Goal: Task Accomplishment & Management: Use online tool/utility

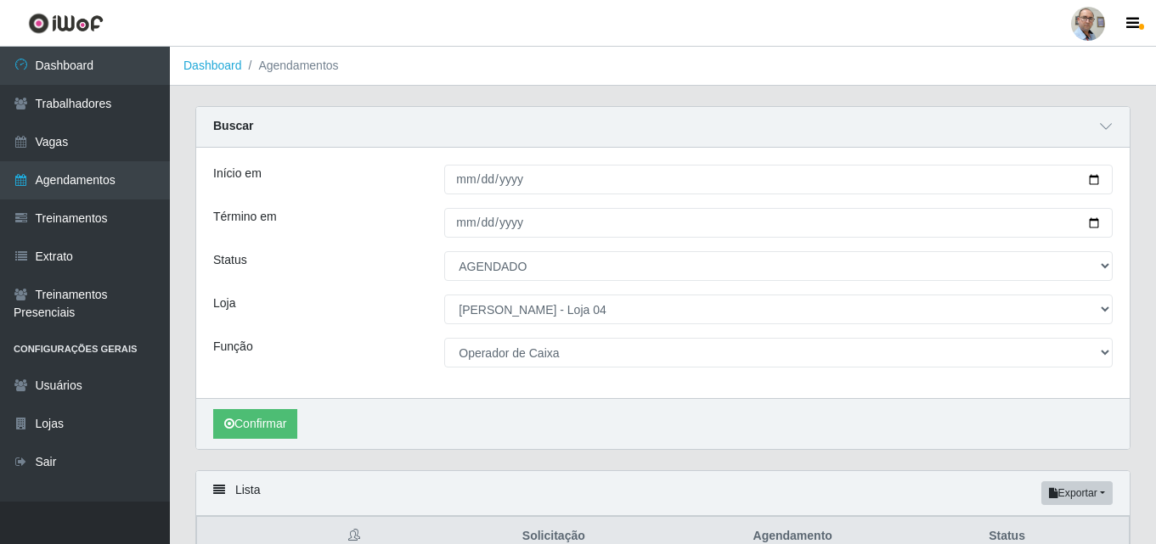
select select "AGENDADO"
select select "251"
select select "22"
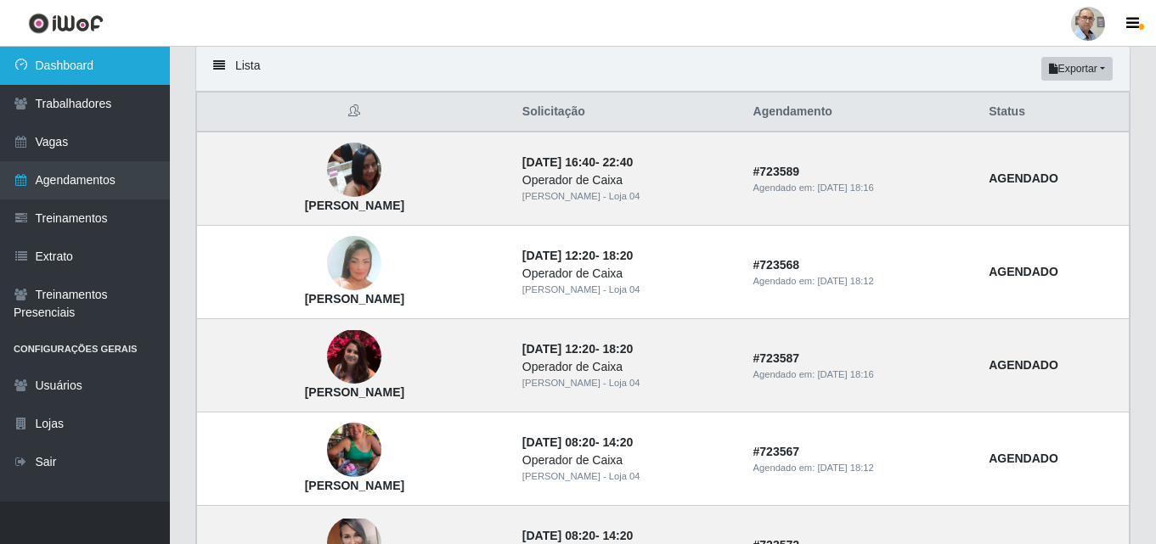
click at [59, 56] on link "Dashboard" at bounding box center [85, 66] width 170 height 38
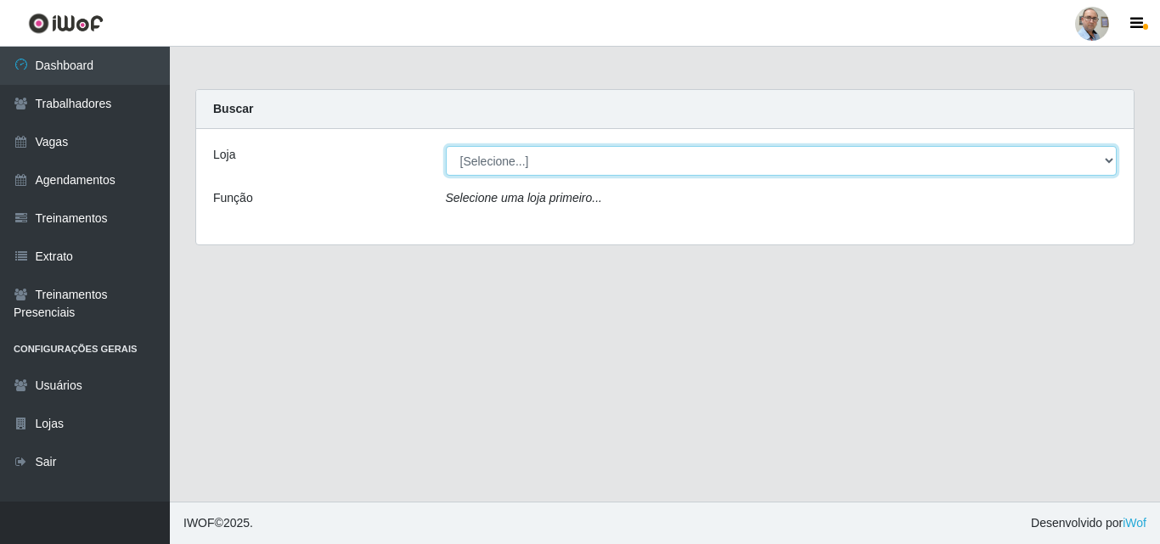
click at [492, 155] on select "[Selecione...] Mar Vermelho - Loja 04" at bounding box center [782, 161] width 672 height 30
select select "251"
click at [446, 146] on select "[Selecione...] Mar Vermelho - Loja 04" at bounding box center [782, 161] width 672 height 30
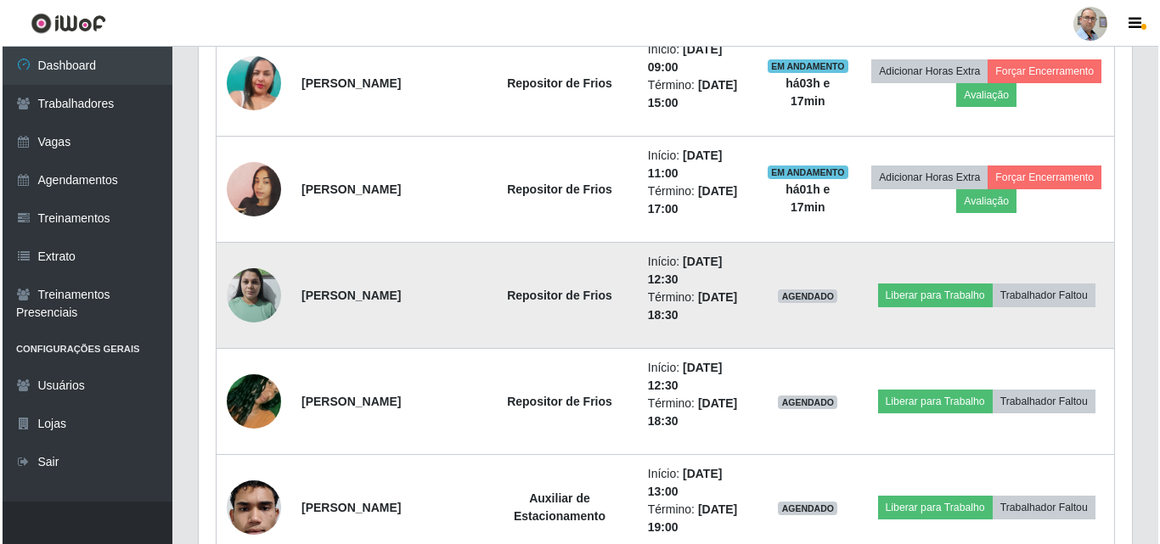
scroll to position [2632, 0]
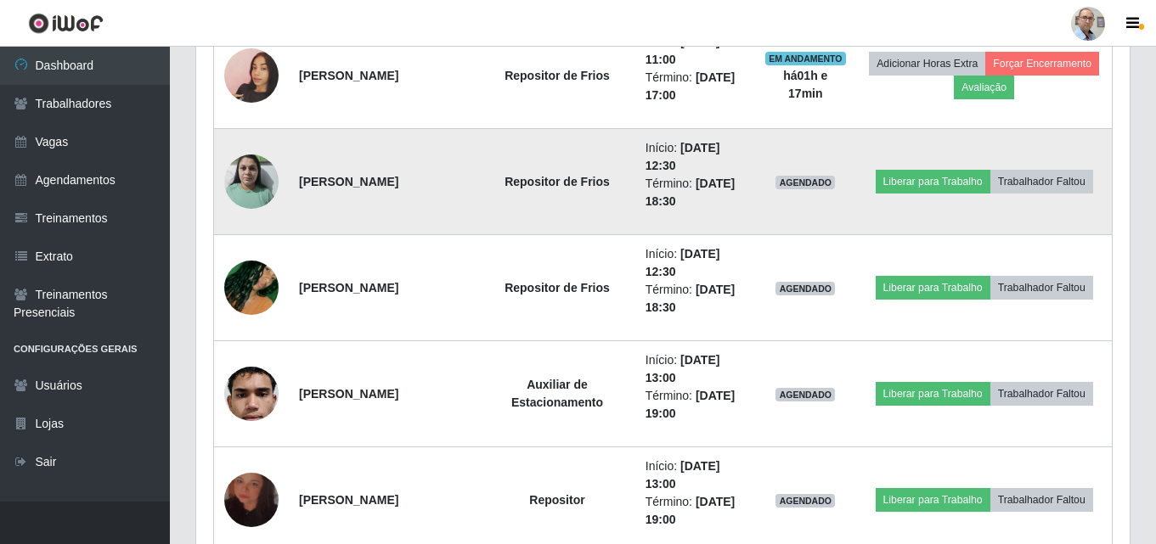
click at [264, 176] on img at bounding box center [251, 181] width 54 height 72
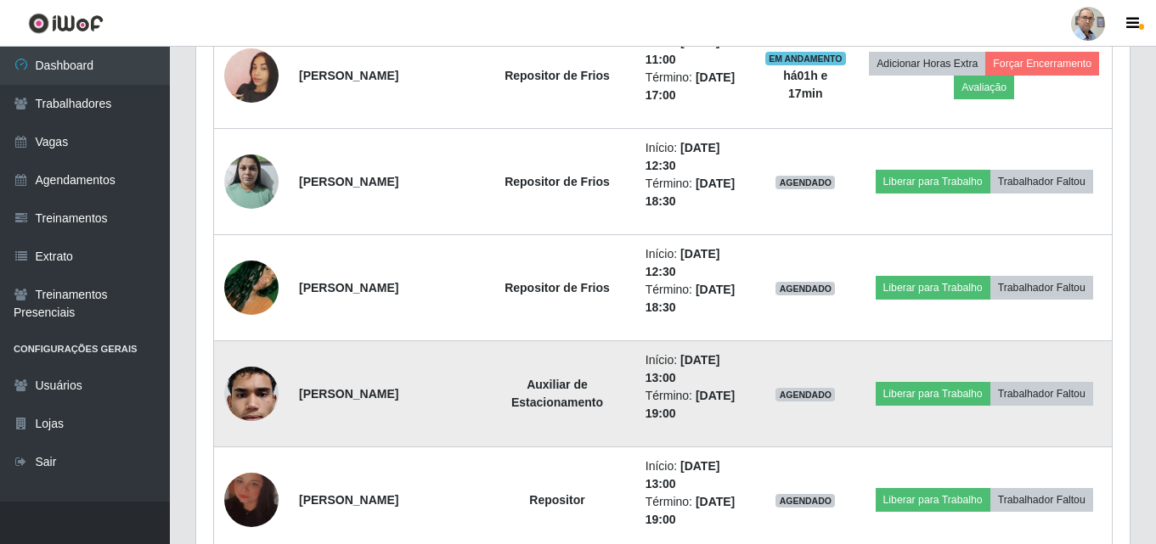
scroll to position [352, 933]
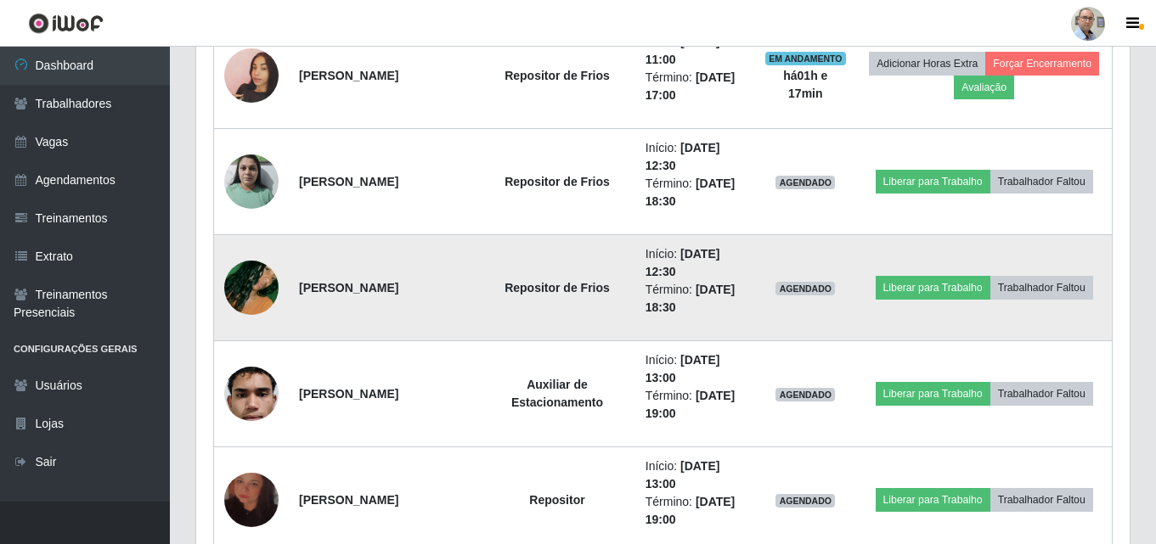
click at [249, 286] on img at bounding box center [251, 287] width 54 height 97
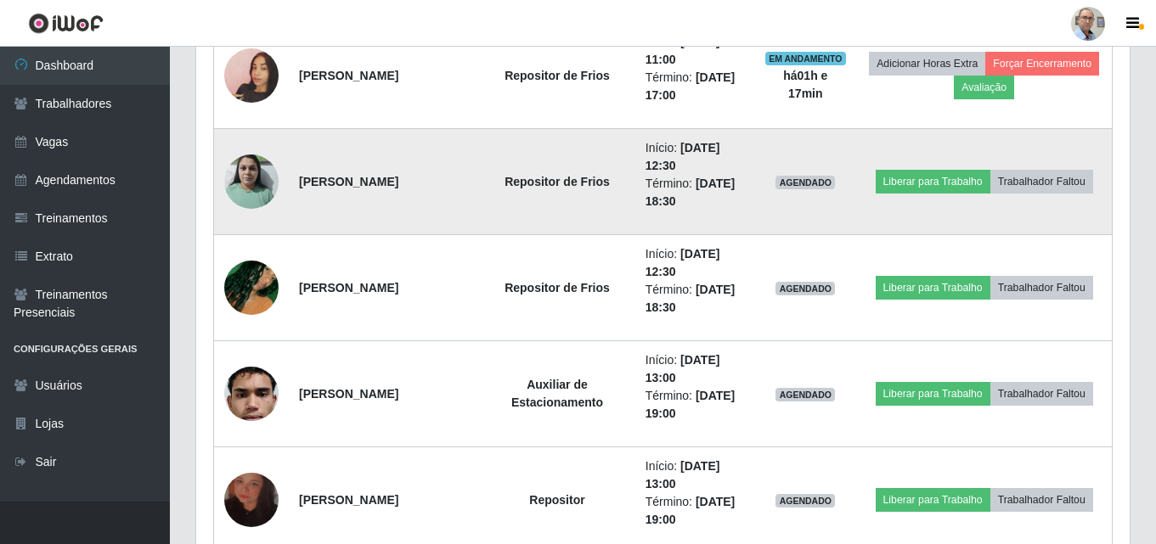
click at [253, 189] on img at bounding box center [251, 181] width 54 height 72
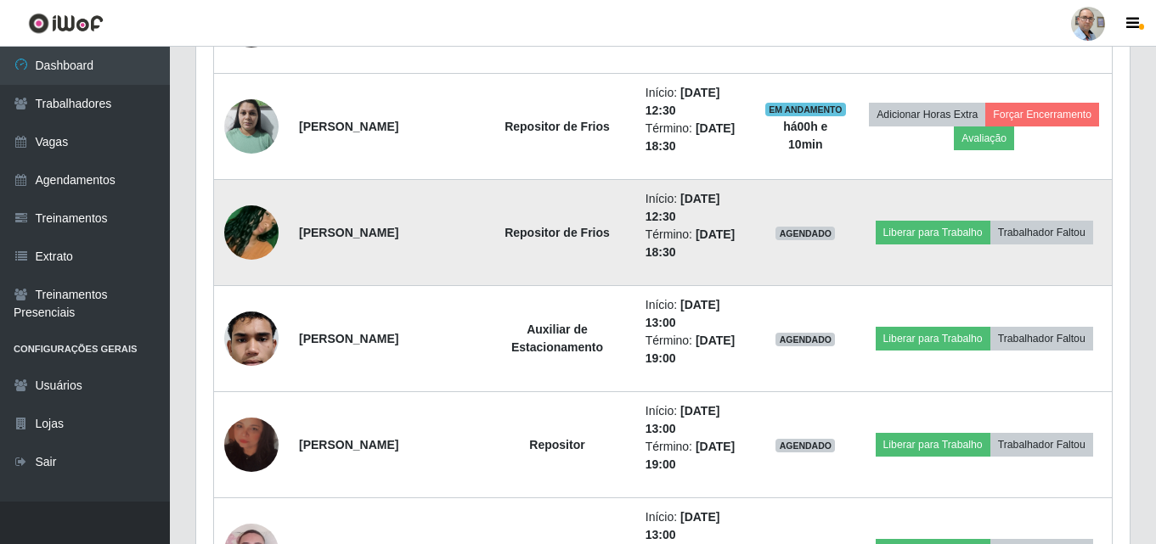
scroll to position [2717, 0]
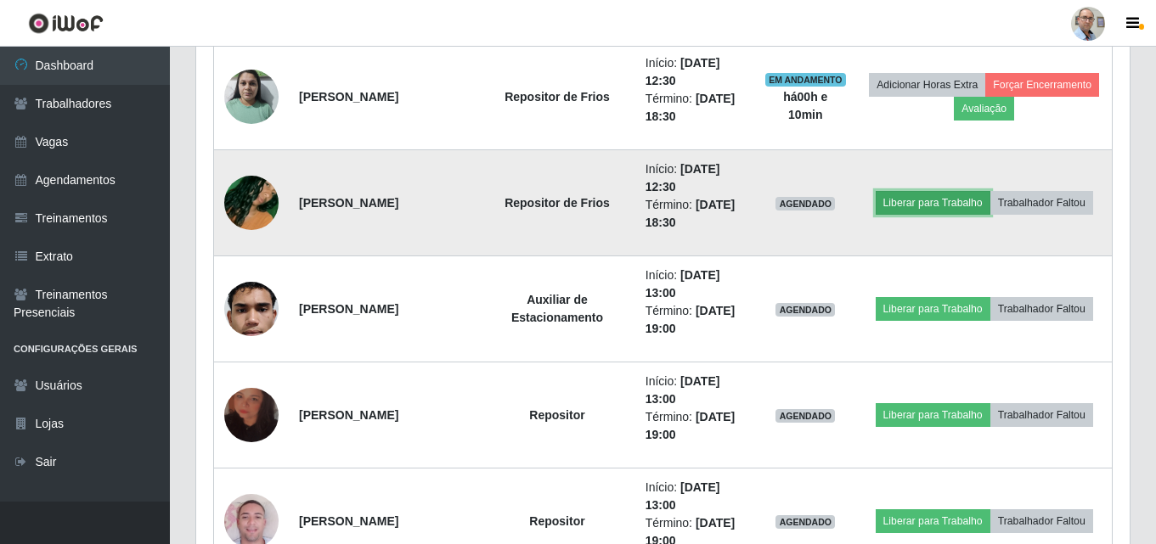
click at [916, 195] on button "Liberar para Trabalho" at bounding box center [932, 203] width 115 height 24
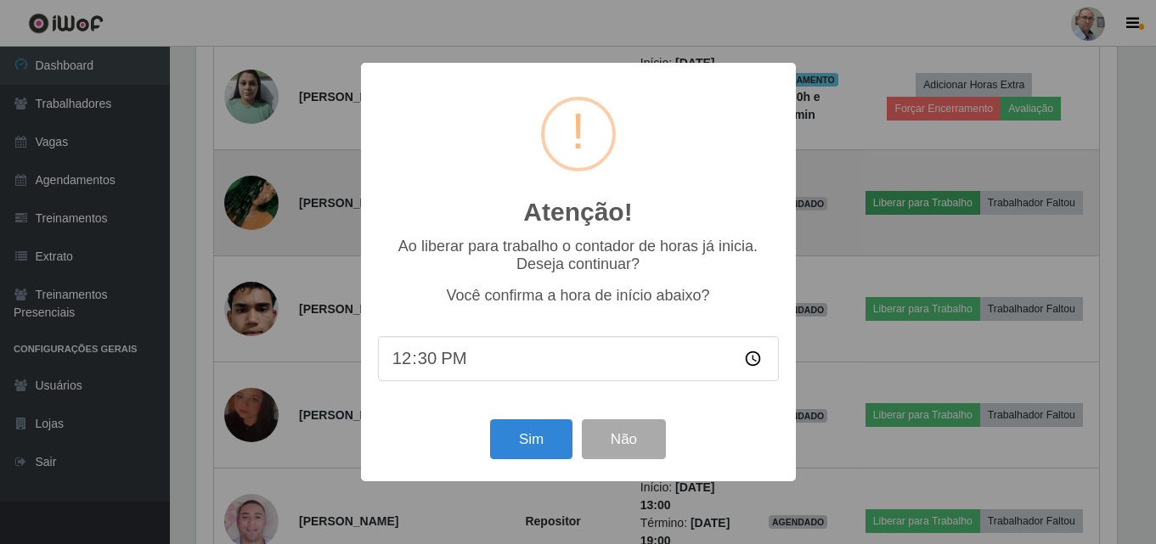
scroll to position [352, 925]
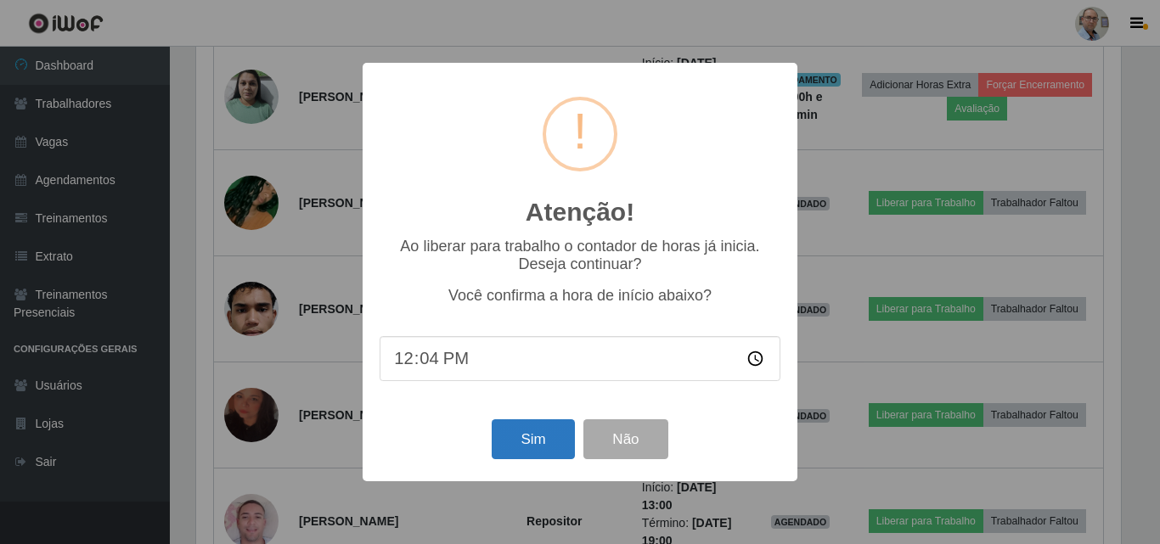
type input "12:40"
click at [539, 440] on button "Sim" at bounding box center [533, 439] width 82 height 40
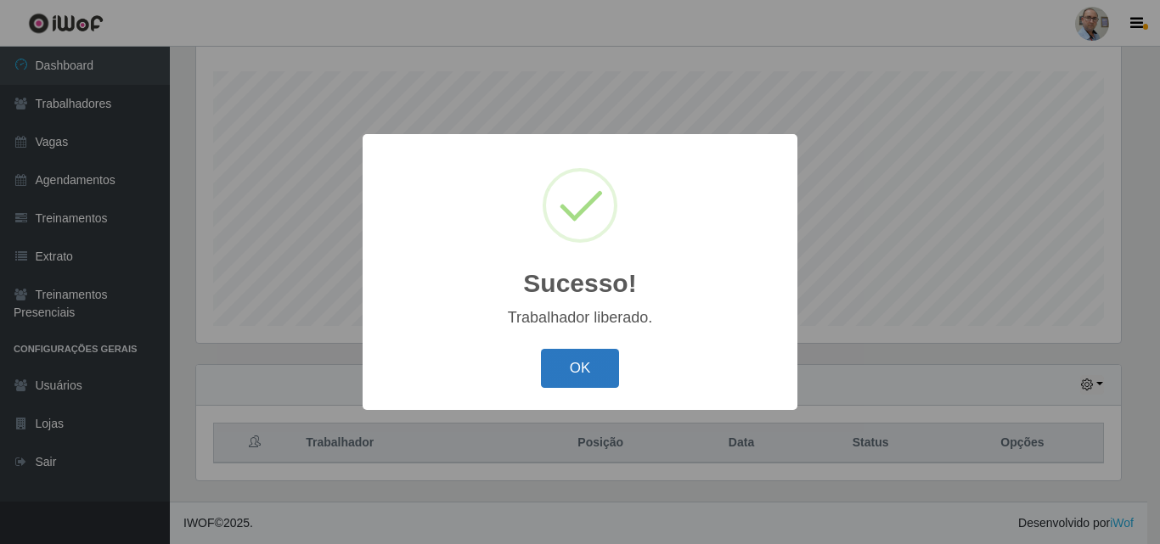
click at [581, 363] on button "OK" at bounding box center [580, 369] width 79 height 40
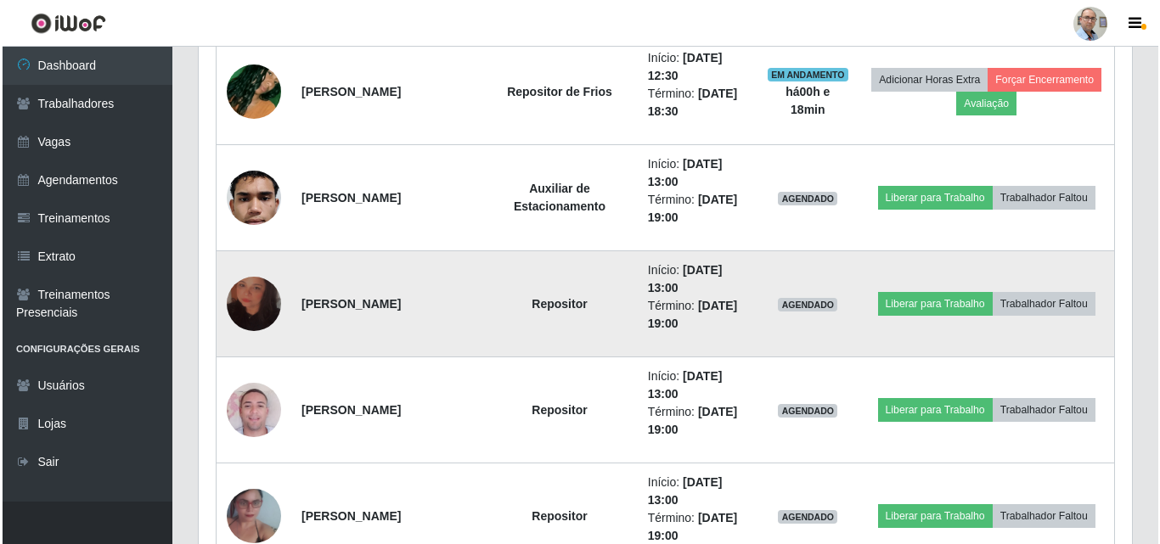
scroll to position [2998, 0]
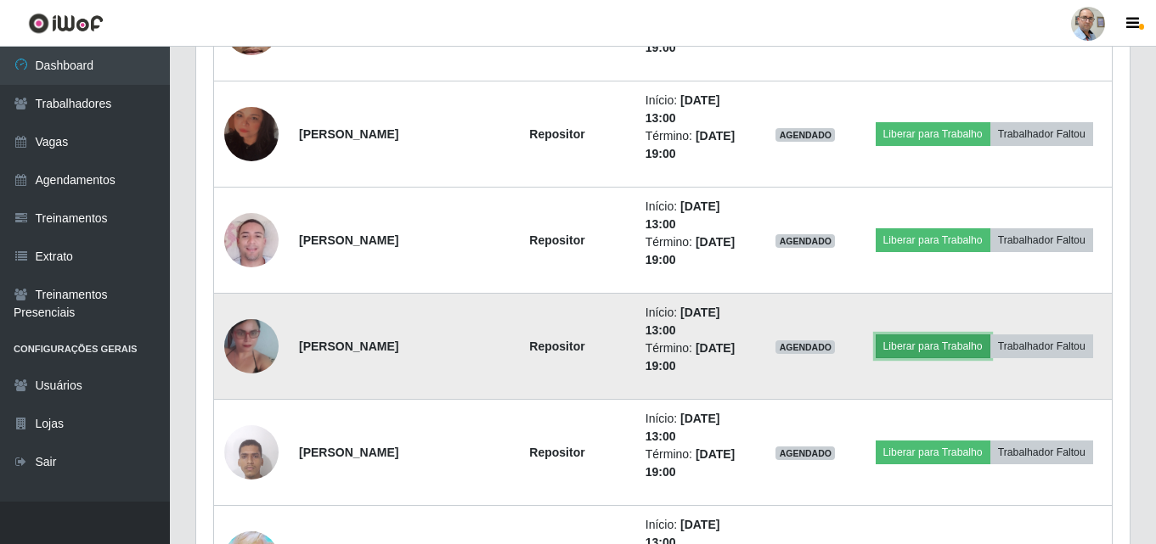
click at [931, 347] on button "Liberar para Trabalho" at bounding box center [932, 347] width 115 height 24
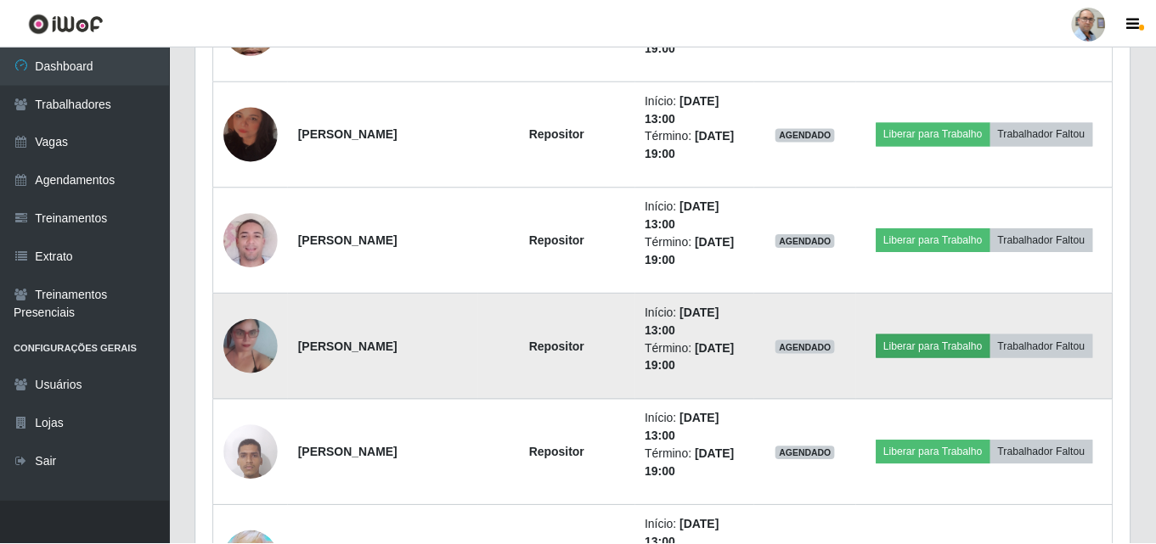
scroll to position [352, 925]
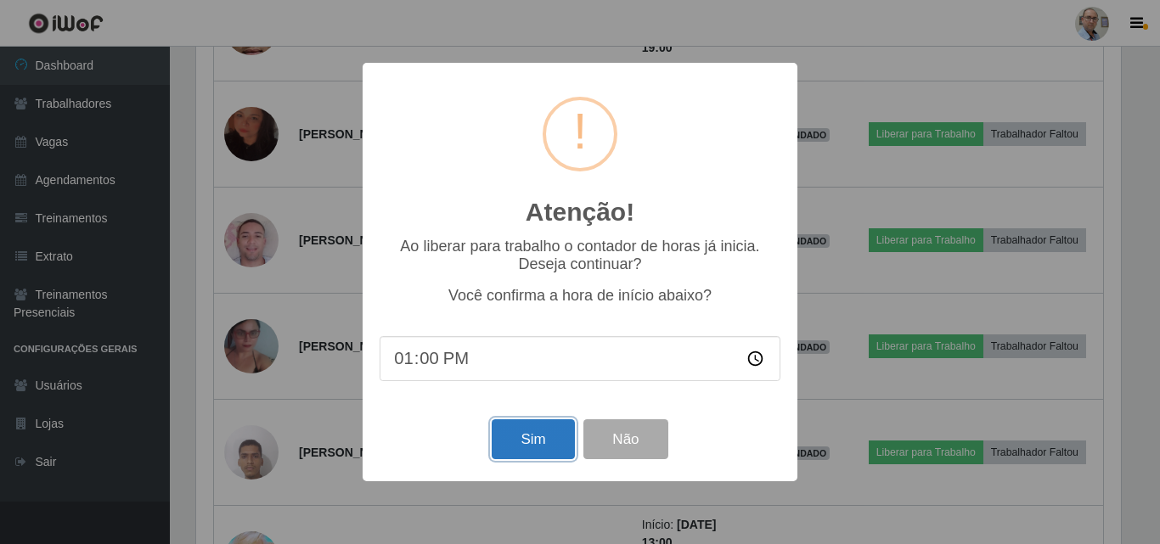
click at [530, 442] on button "Sim" at bounding box center [533, 439] width 82 height 40
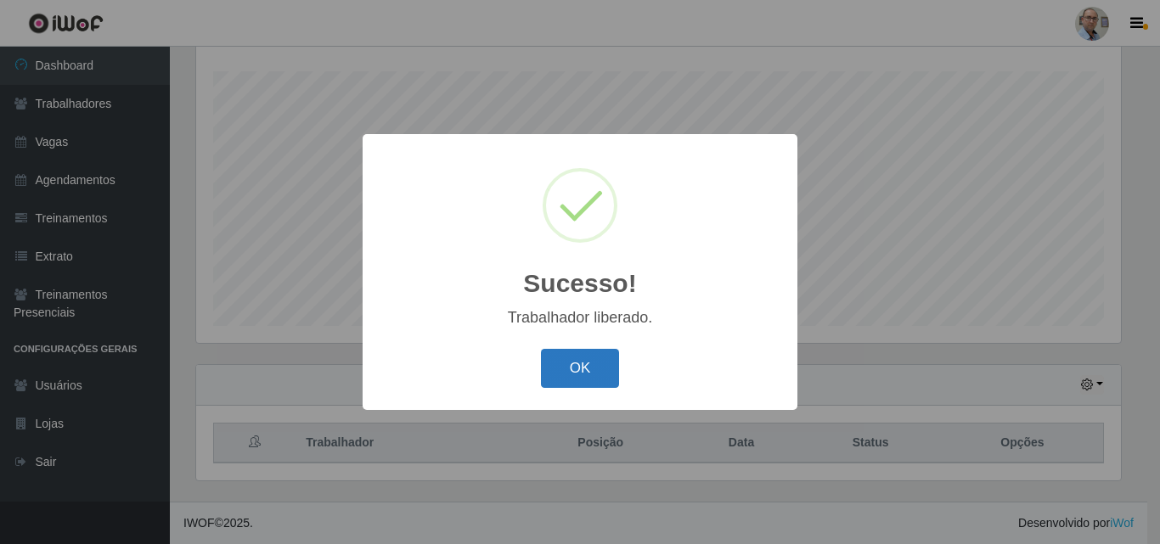
click at [559, 371] on button "OK" at bounding box center [580, 369] width 79 height 40
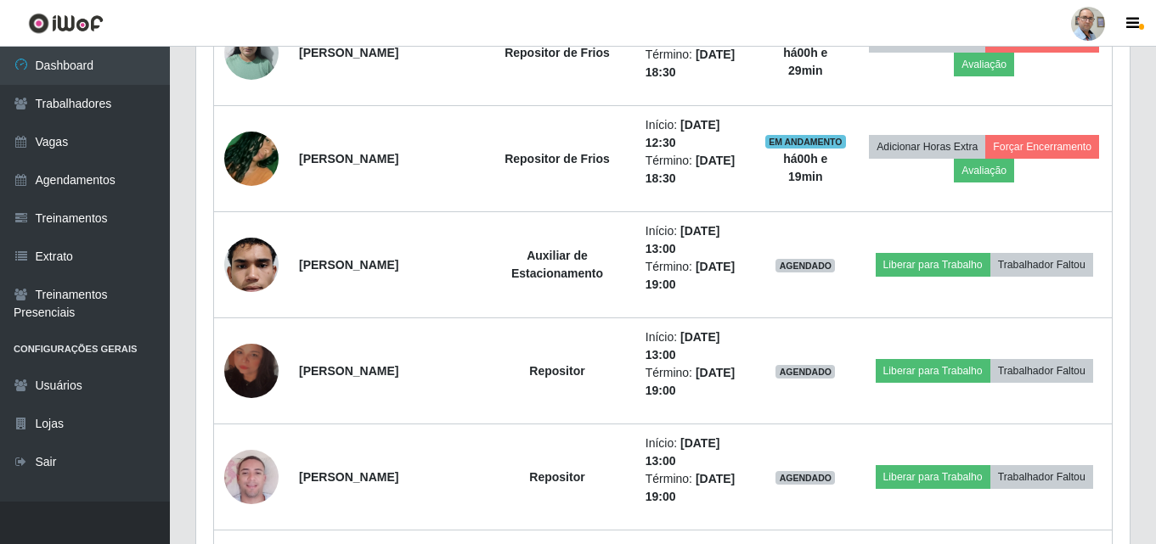
scroll to position [2743, 0]
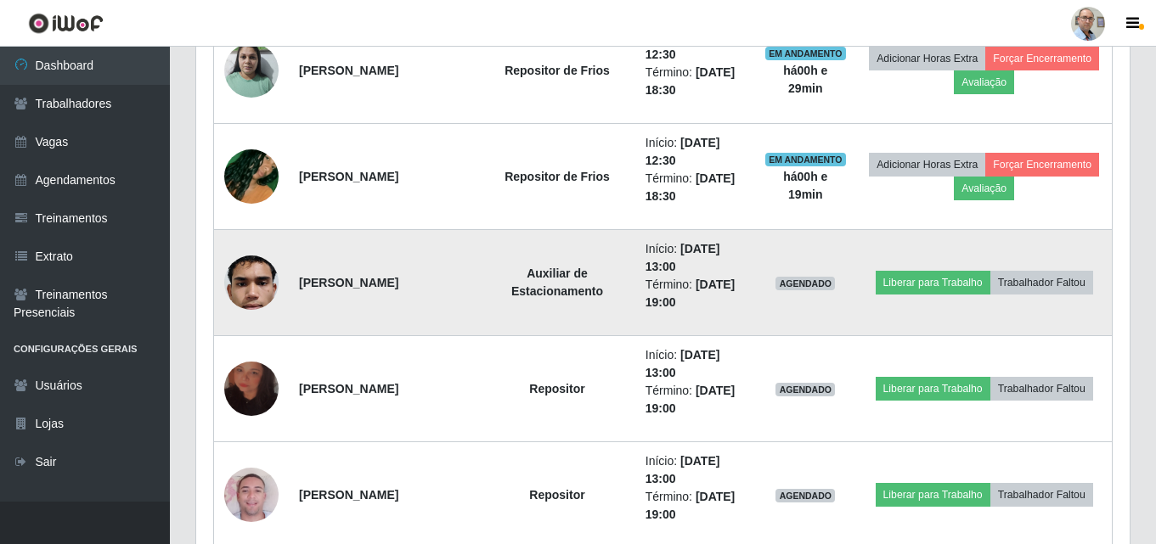
click at [254, 278] on img at bounding box center [251, 282] width 54 height 121
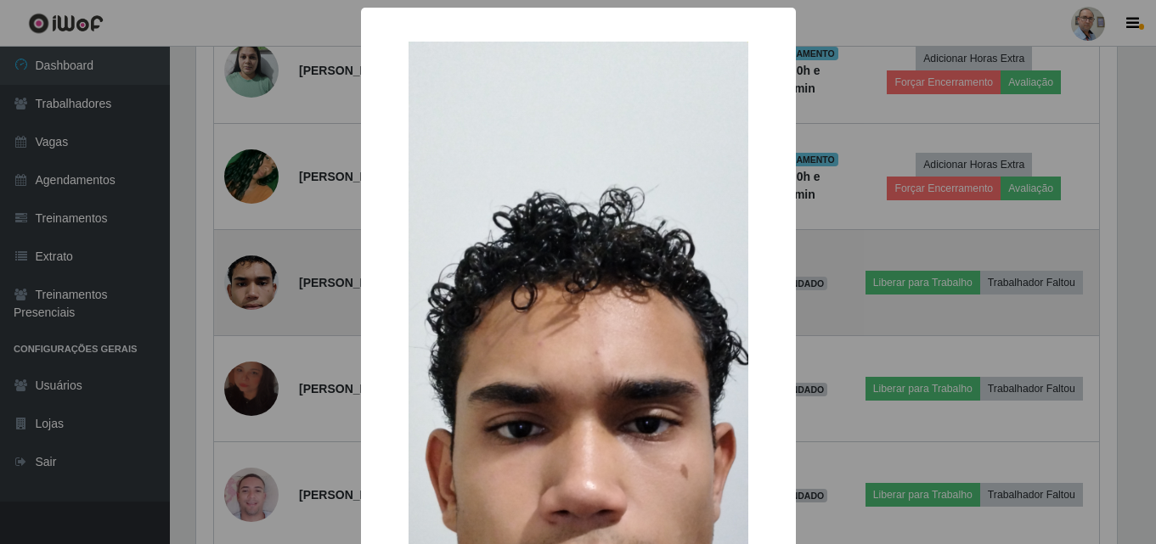
scroll to position [352, 925]
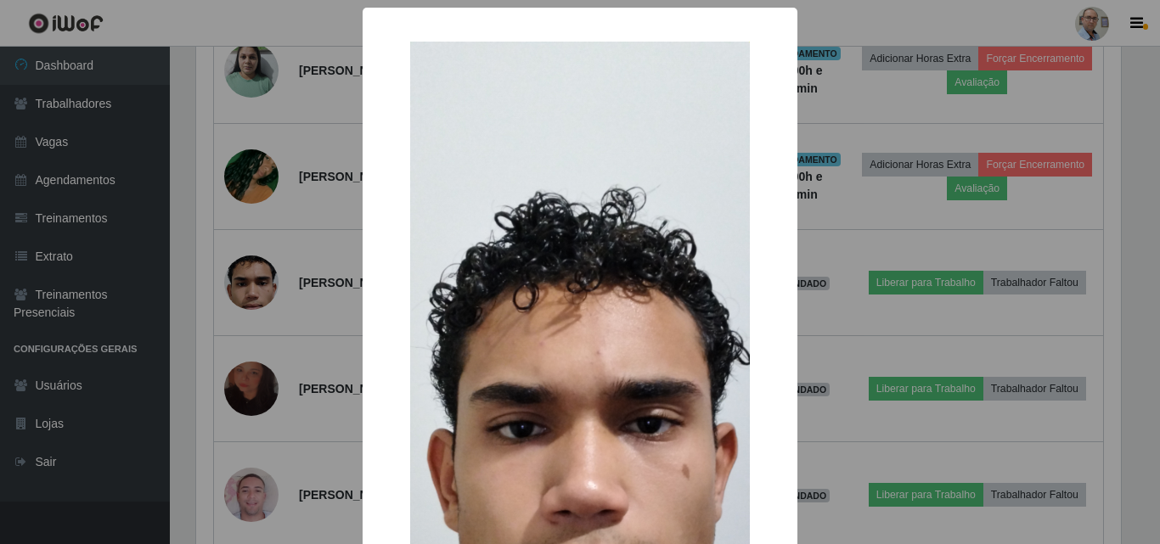
click at [296, 364] on div "× OK Cancel" at bounding box center [580, 272] width 1160 height 544
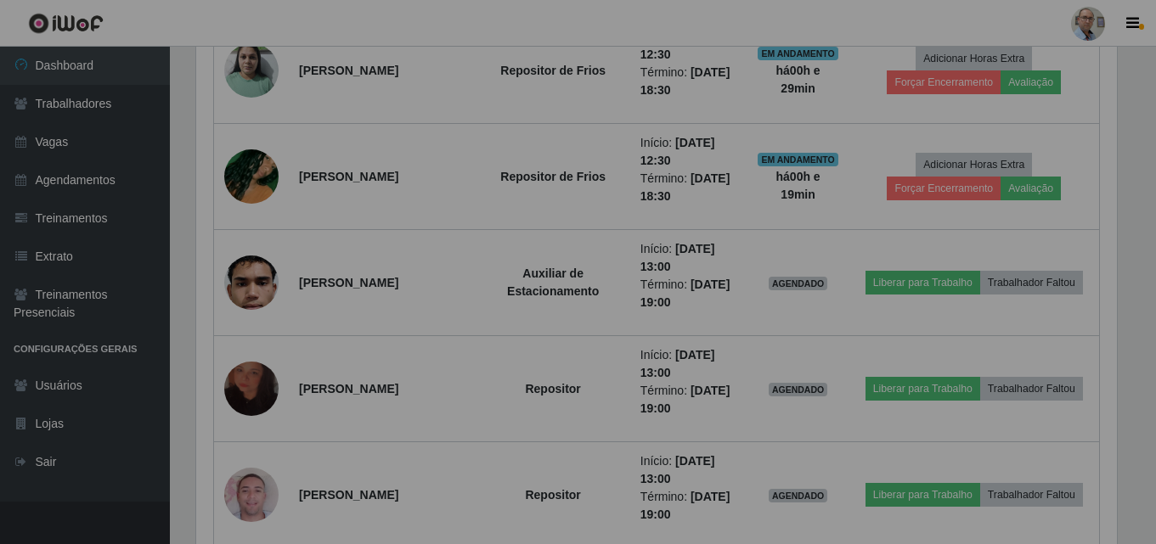
scroll to position [352, 933]
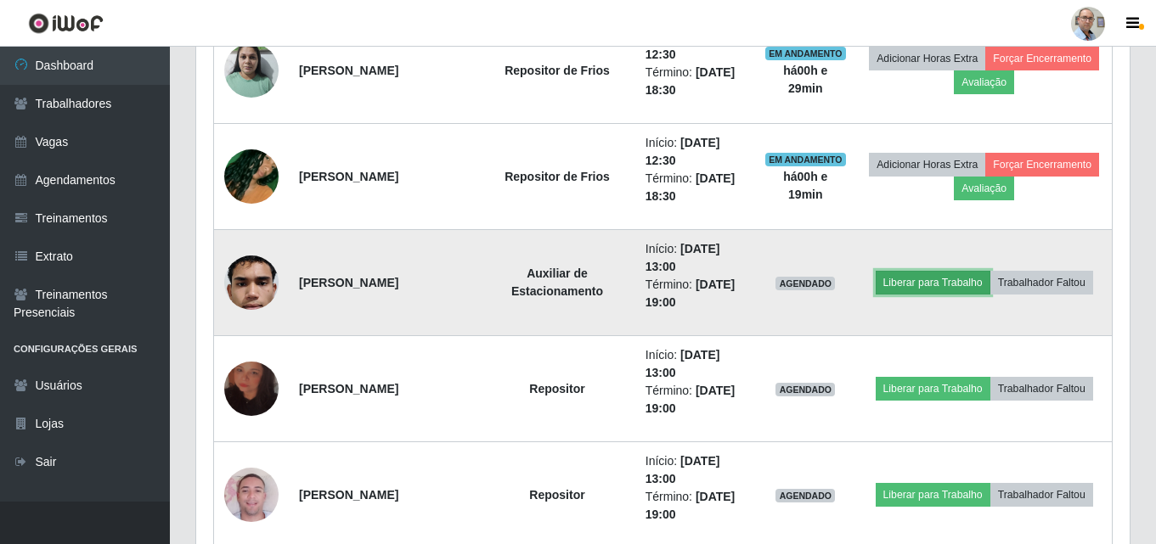
click at [927, 277] on button "Liberar para Trabalho" at bounding box center [932, 283] width 115 height 24
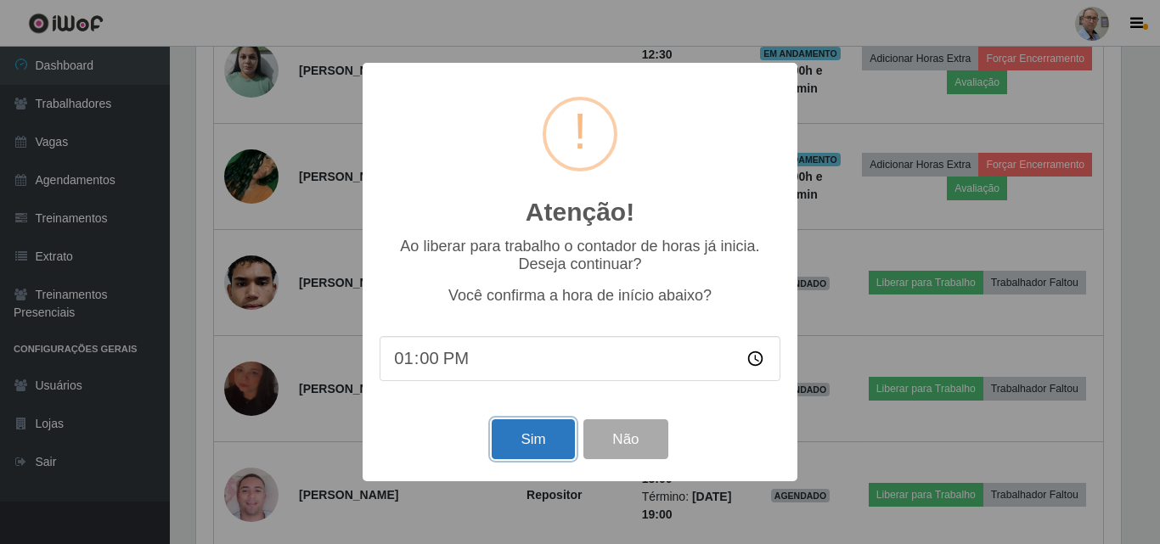
click at [521, 445] on button "Sim" at bounding box center [533, 439] width 82 height 40
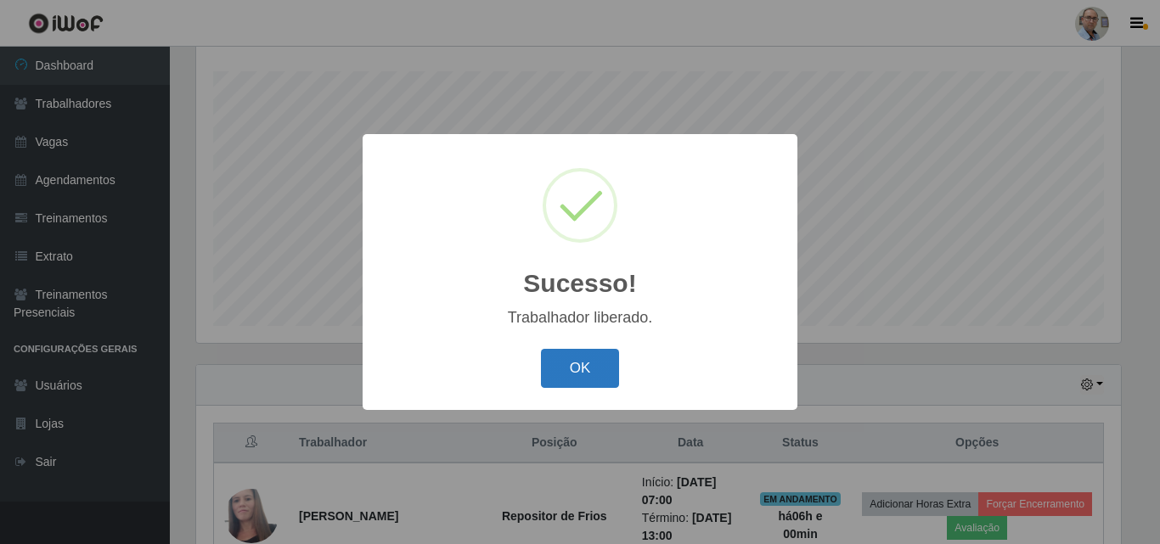
click at [575, 374] on button "OK" at bounding box center [580, 369] width 79 height 40
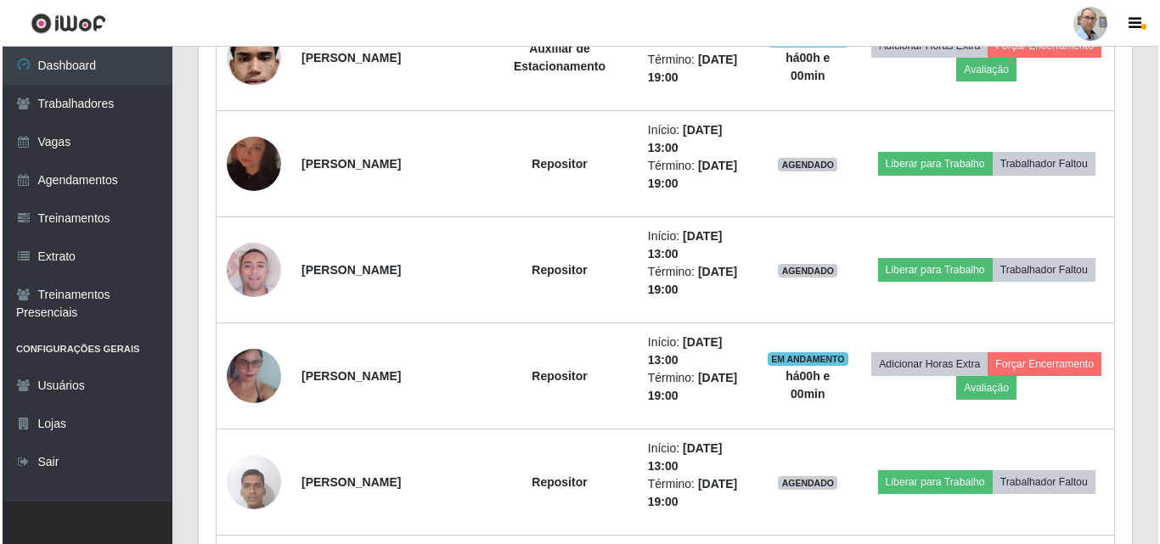
scroll to position [2998, 0]
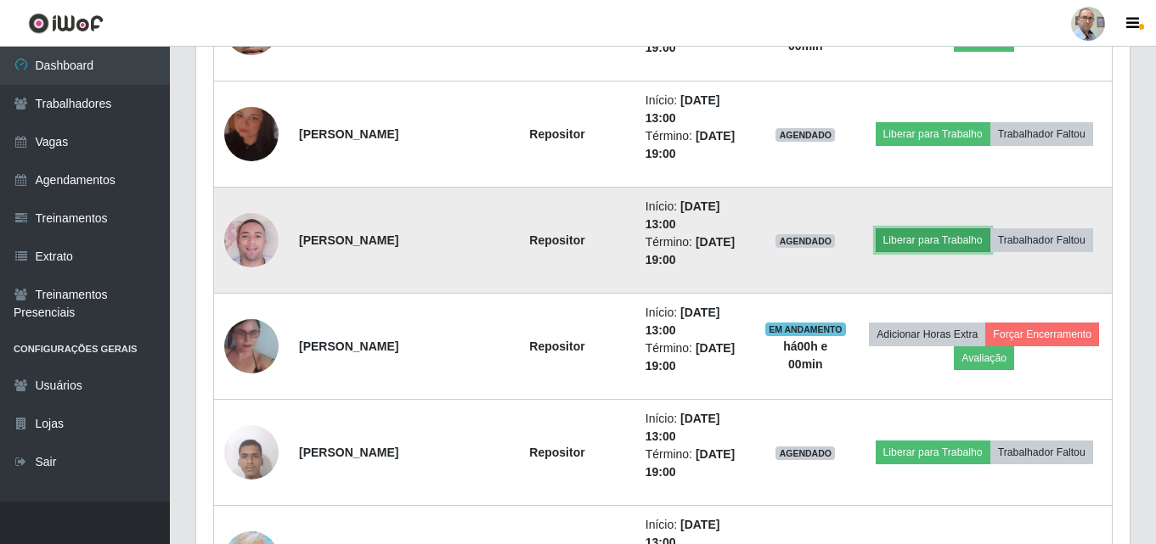
click at [947, 244] on button "Liberar para Trabalho" at bounding box center [932, 240] width 115 height 24
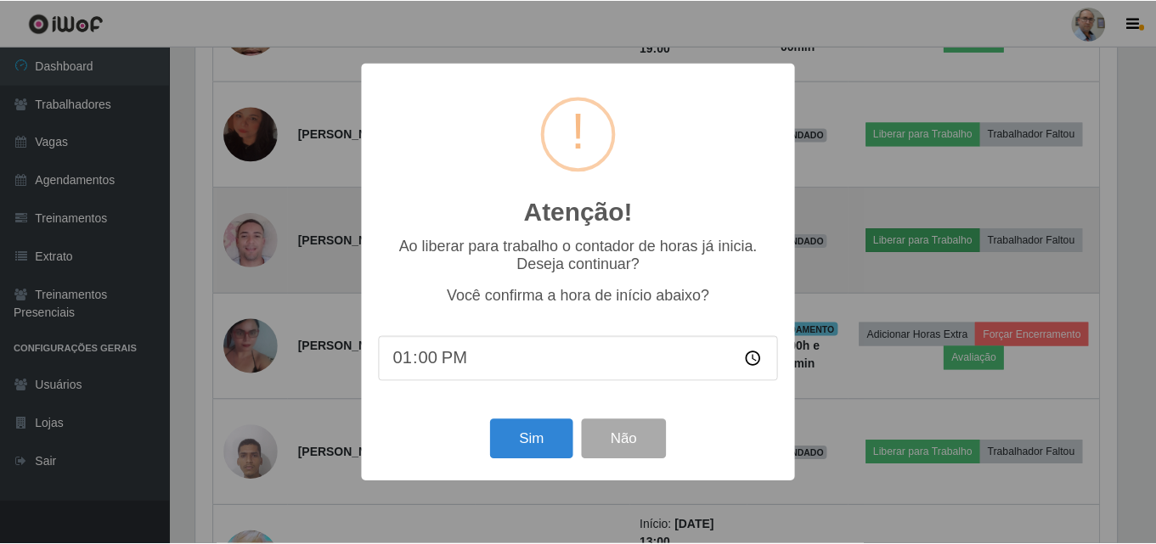
scroll to position [352, 925]
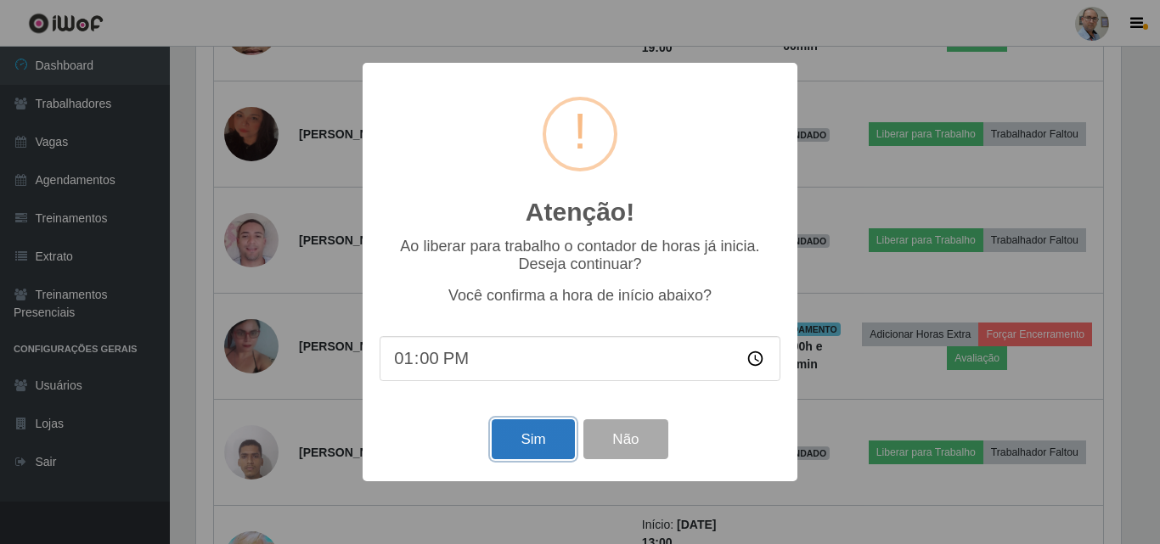
click at [539, 442] on button "Sim" at bounding box center [533, 439] width 82 height 40
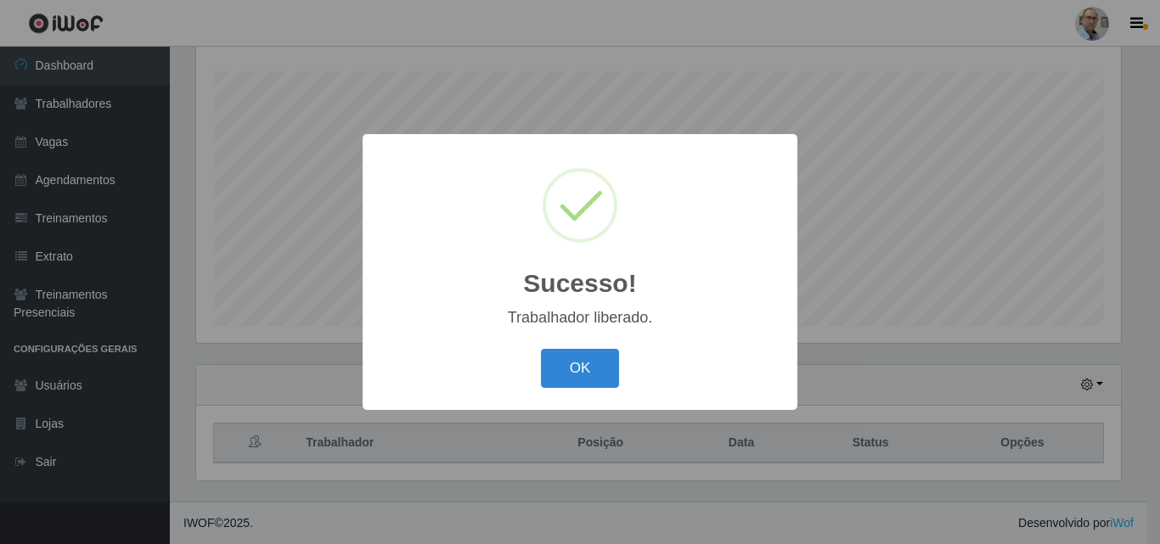
click at [540, 351] on div "OK Cancel" at bounding box center [580, 368] width 401 height 48
click at [593, 372] on button "OK" at bounding box center [580, 369] width 79 height 40
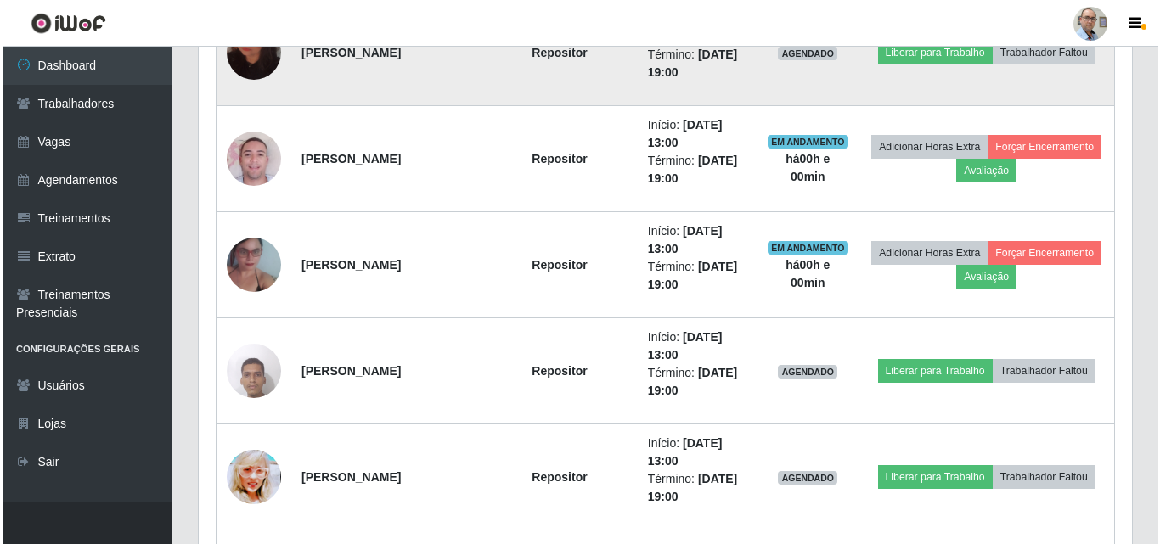
scroll to position [3083, 0]
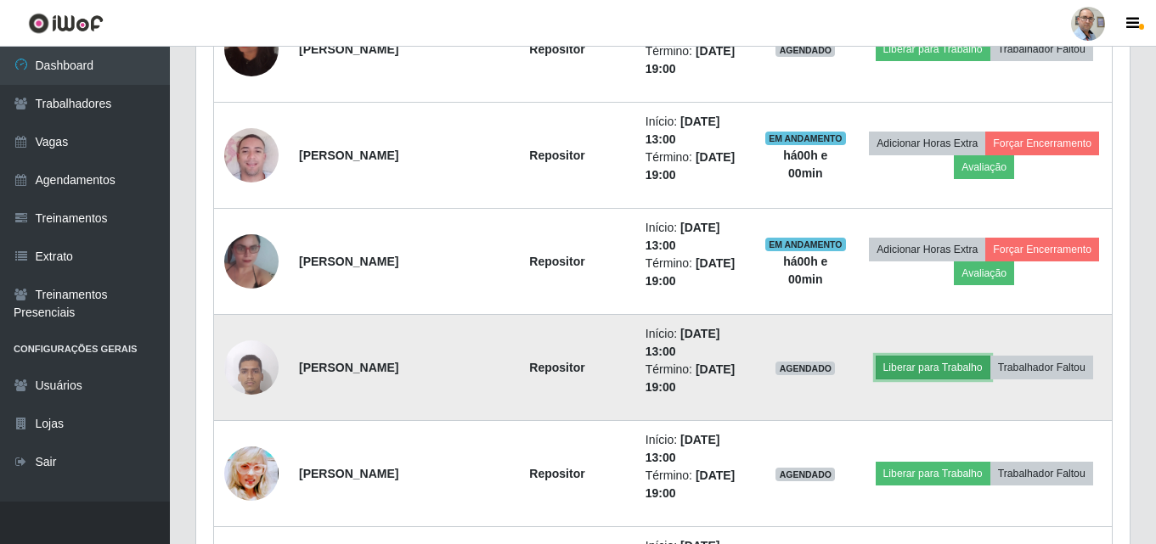
click at [941, 364] on button "Liberar para Trabalho" at bounding box center [932, 368] width 115 height 24
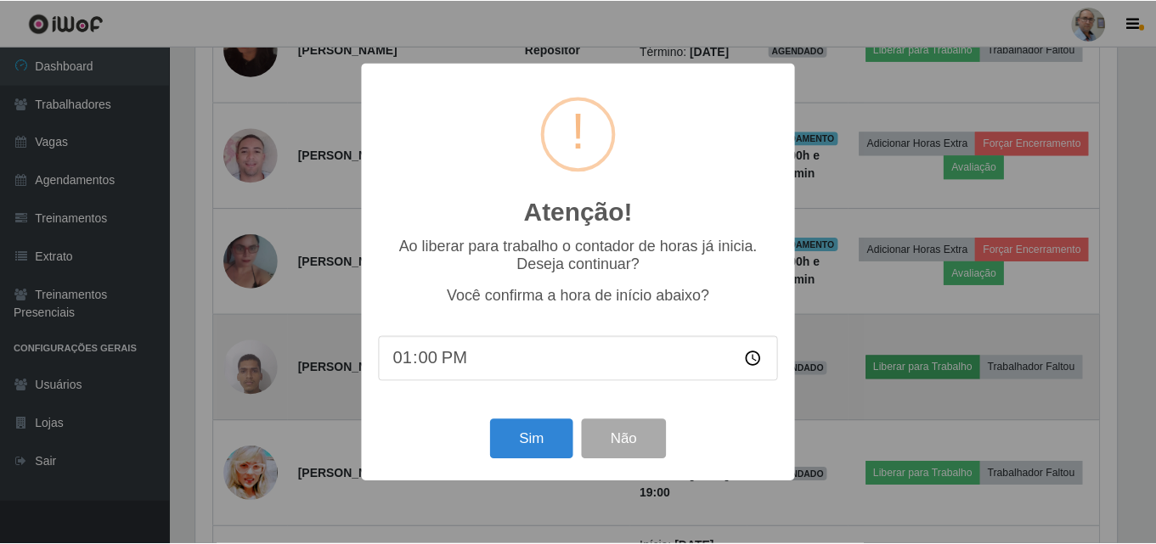
scroll to position [352, 925]
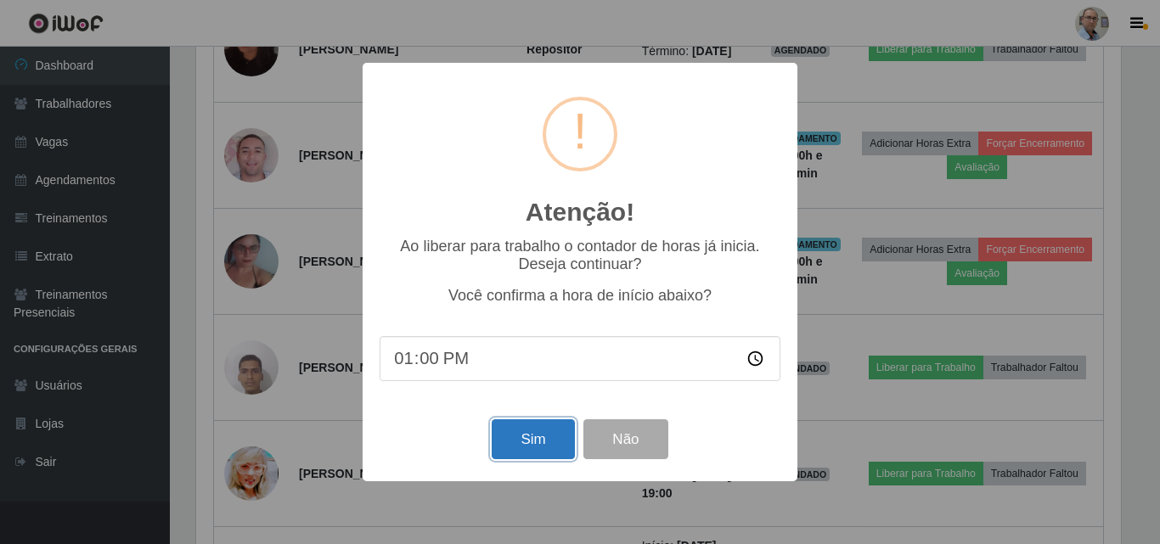
click at [535, 442] on button "Sim" at bounding box center [533, 439] width 82 height 40
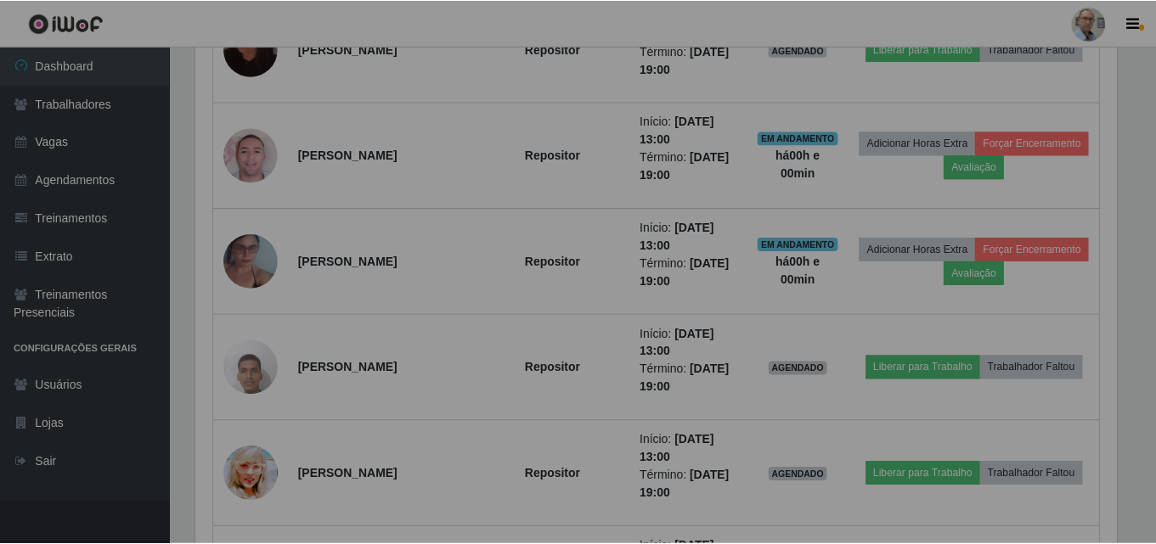
scroll to position [0, 0]
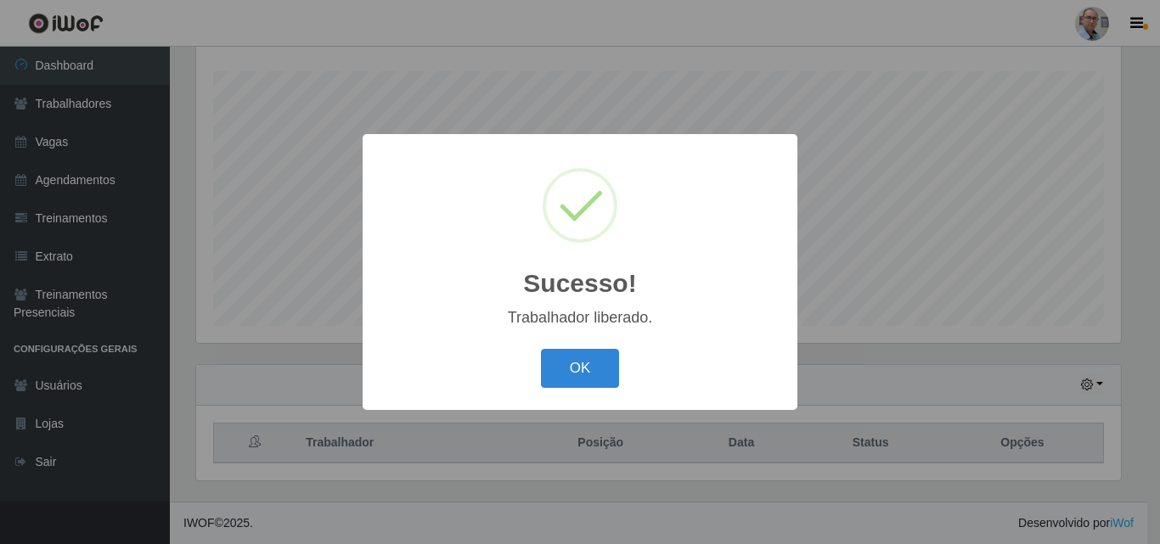
click at [625, 378] on div "OK Cancel" at bounding box center [580, 368] width 401 height 48
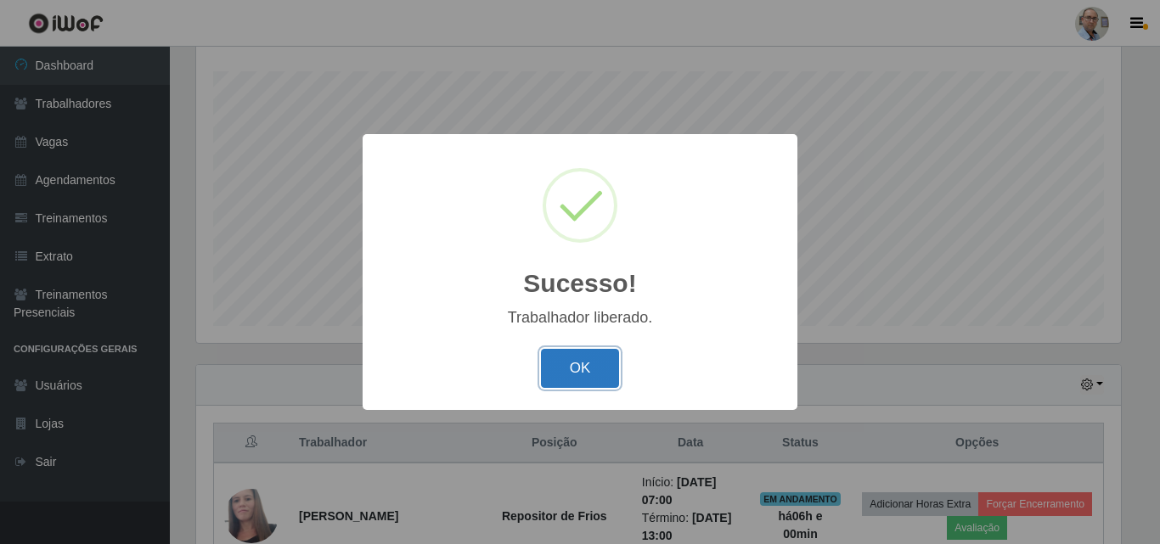
click at [594, 373] on button "OK" at bounding box center [580, 369] width 79 height 40
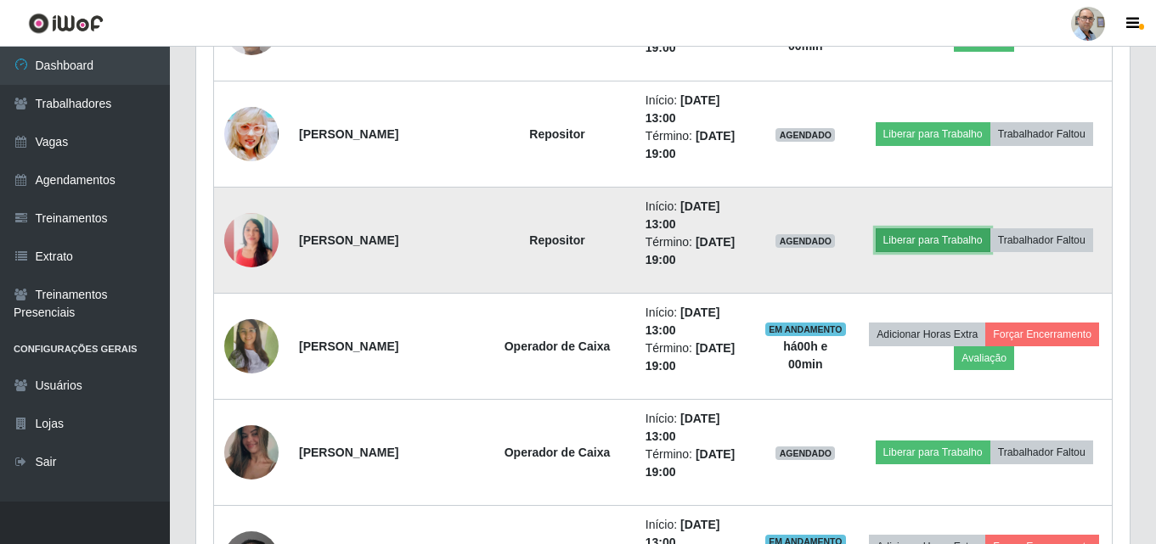
click at [941, 244] on button "Liberar para Trabalho" at bounding box center [932, 240] width 115 height 24
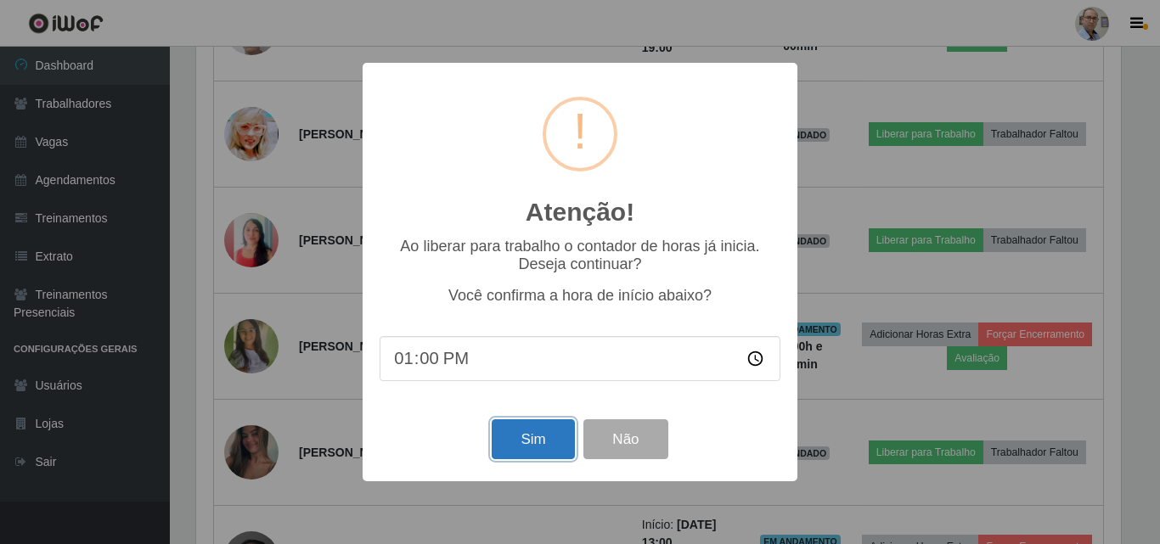
click at [527, 446] on button "Sim" at bounding box center [533, 439] width 82 height 40
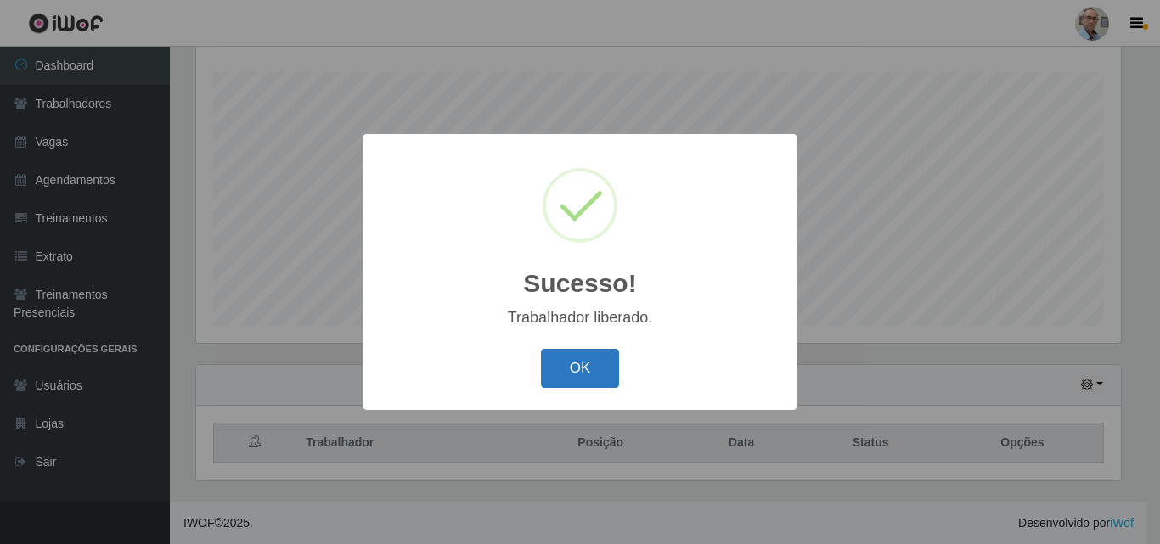
click at [574, 359] on button "OK" at bounding box center [580, 369] width 79 height 40
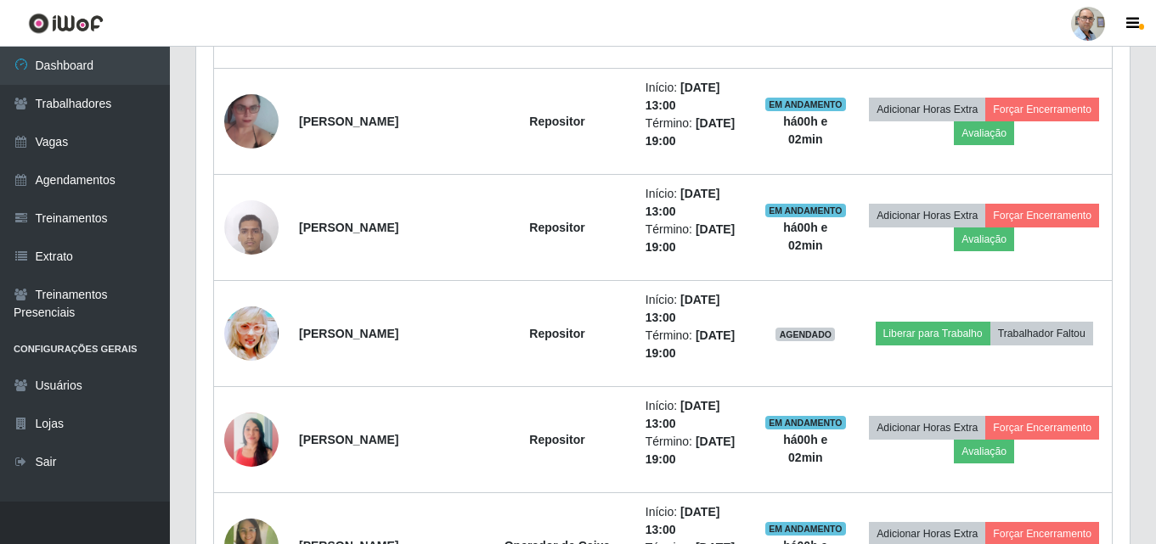
scroll to position [3253, 0]
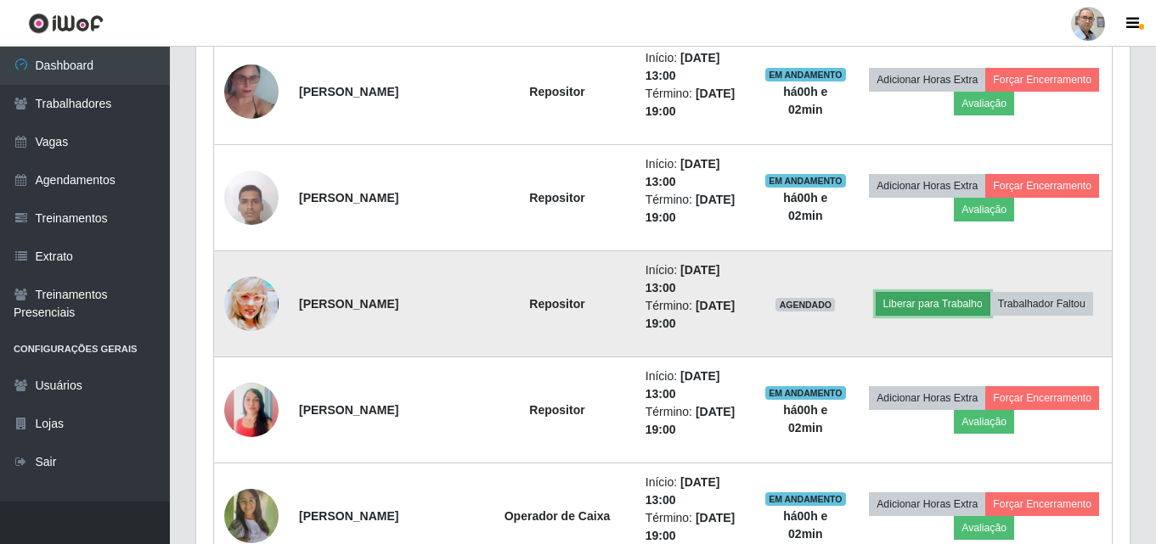
click at [931, 307] on button "Liberar para Trabalho" at bounding box center [932, 304] width 115 height 24
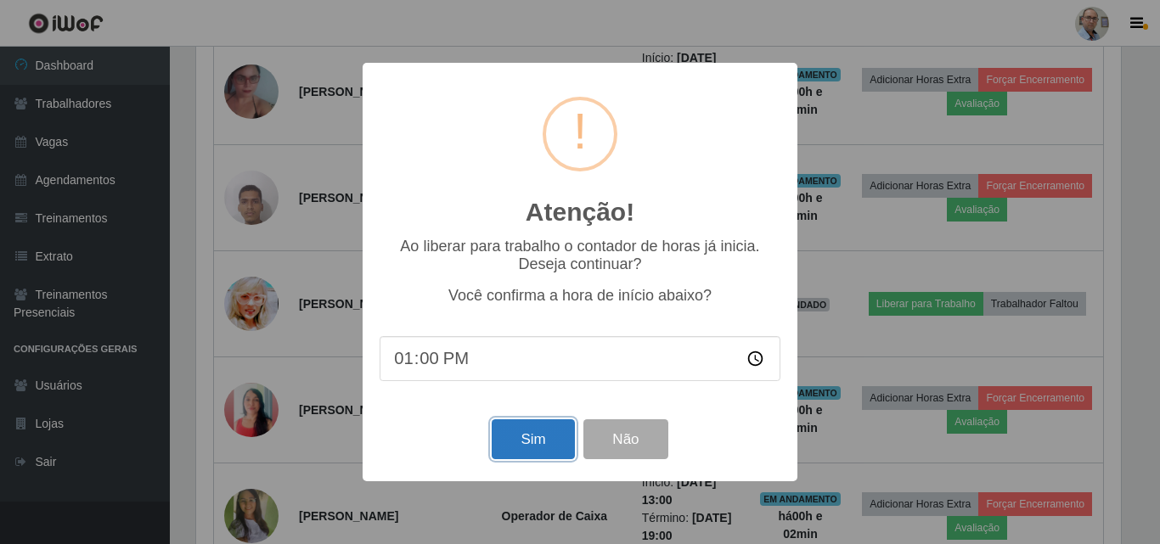
click at [530, 436] on button "Sim" at bounding box center [533, 439] width 82 height 40
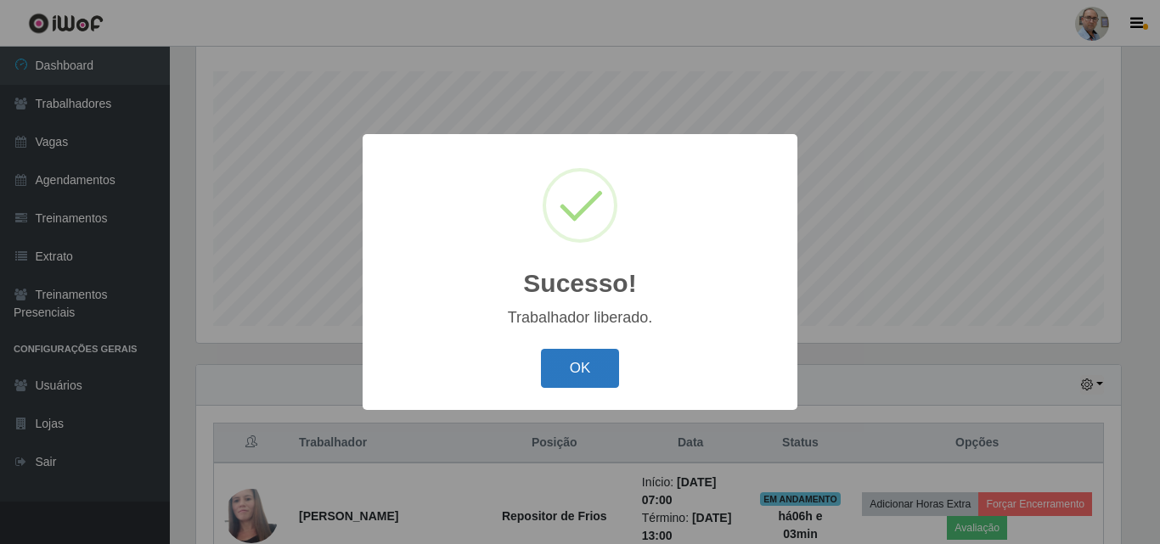
click at [586, 358] on button "OK" at bounding box center [580, 369] width 79 height 40
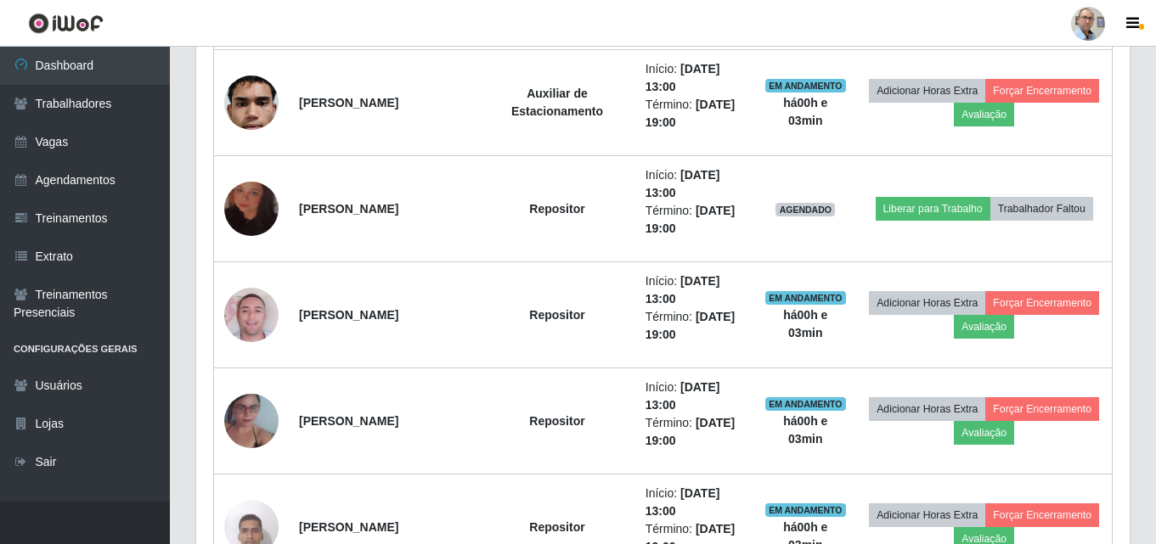
scroll to position [2913, 0]
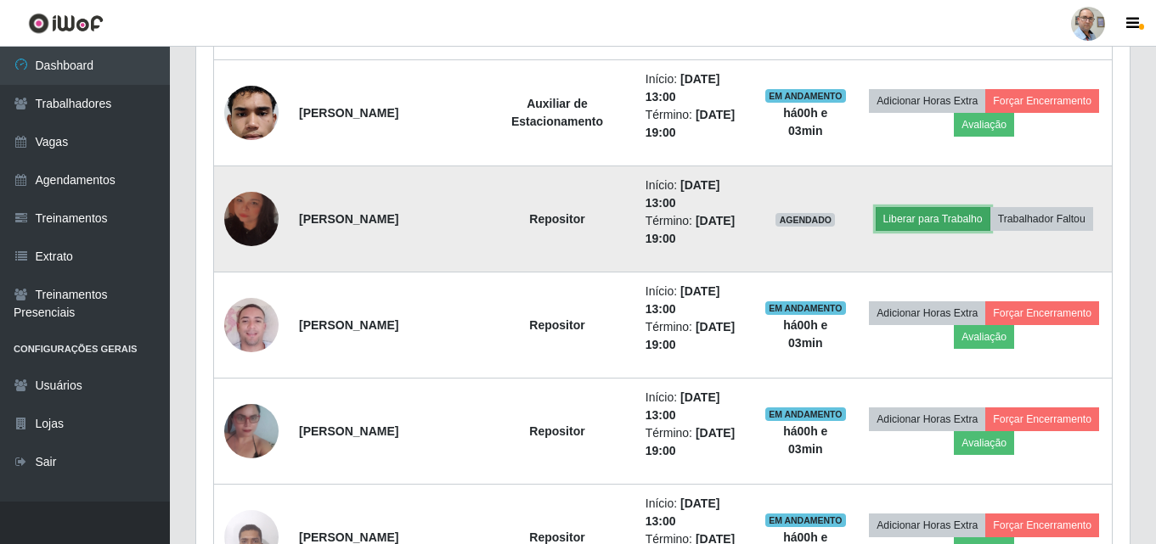
click at [920, 222] on button "Liberar para Trabalho" at bounding box center [932, 219] width 115 height 24
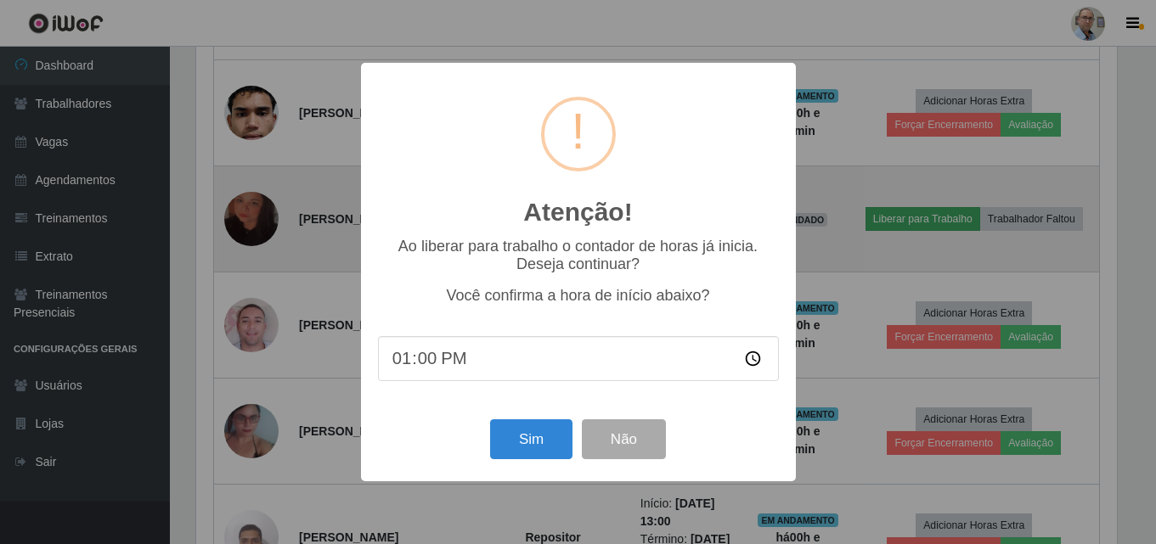
scroll to position [352, 925]
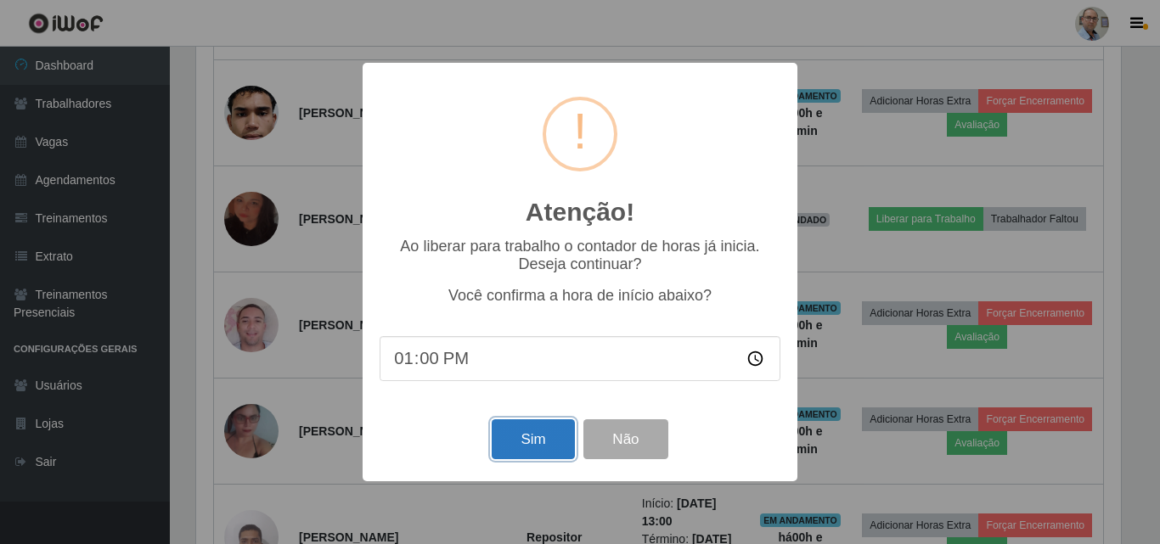
click at [516, 449] on button "Sim" at bounding box center [533, 439] width 82 height 40
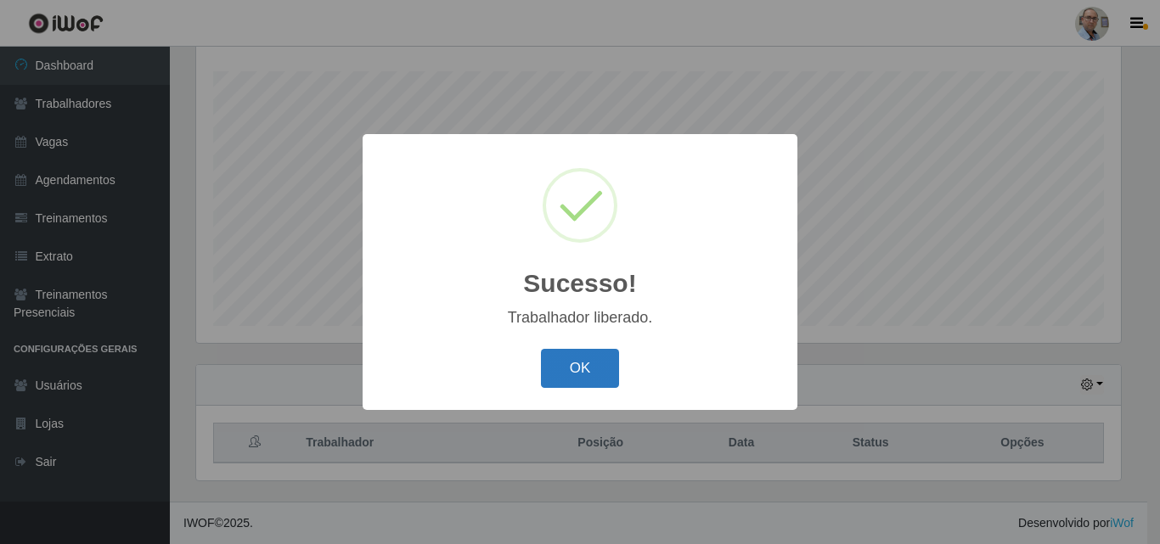
click at [565, 373] on button "OK" at bounding box center [580, 369] width 79 height 40
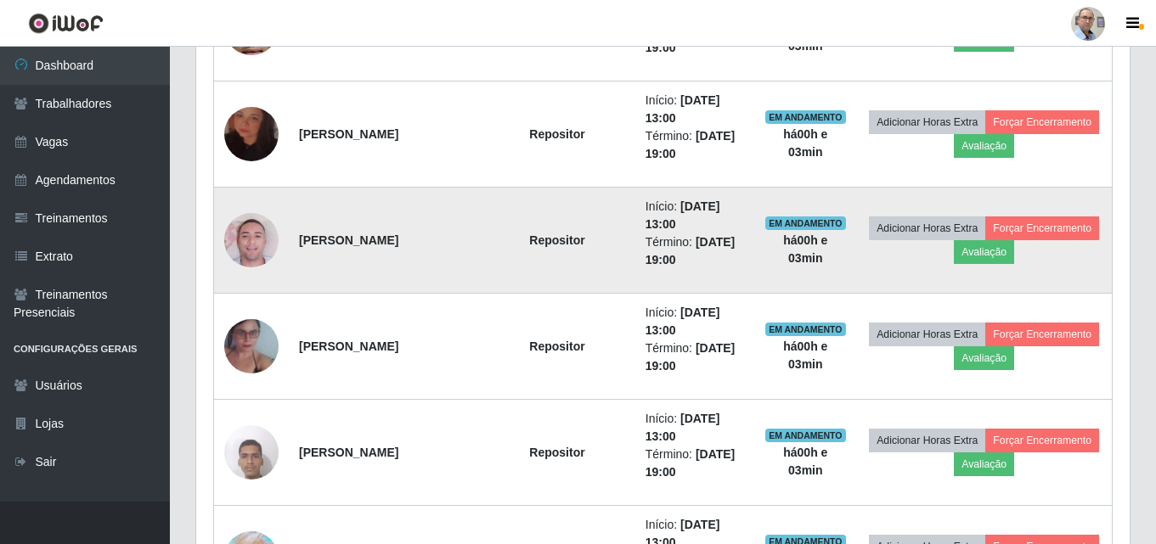
scroll to position [3338, 0]
